Goal: Transaction & Acquisition: Purchase product/service

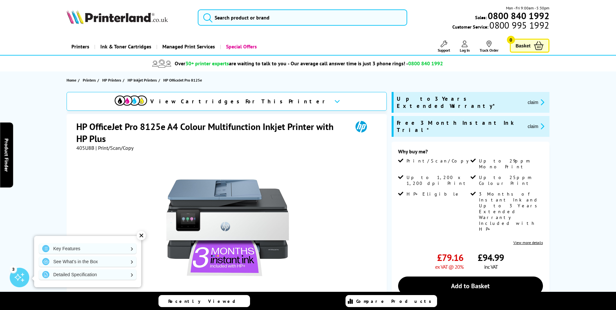
click at [539, 99] on icon "promo-description" at bounding box center [542, 102] width 6 height 7
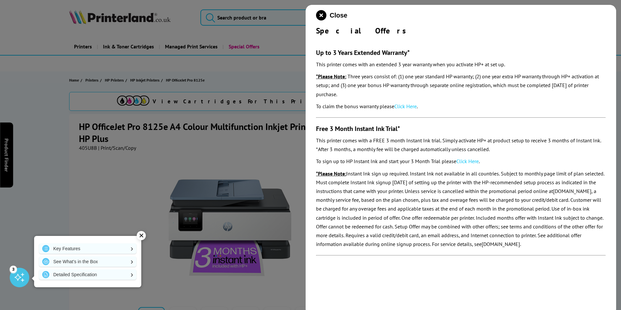
click at [413, 108] on link "Click Here" at bounding box center [405, 106] width 22 height 6
